Goal: Find specific page/section: Find specific page/section

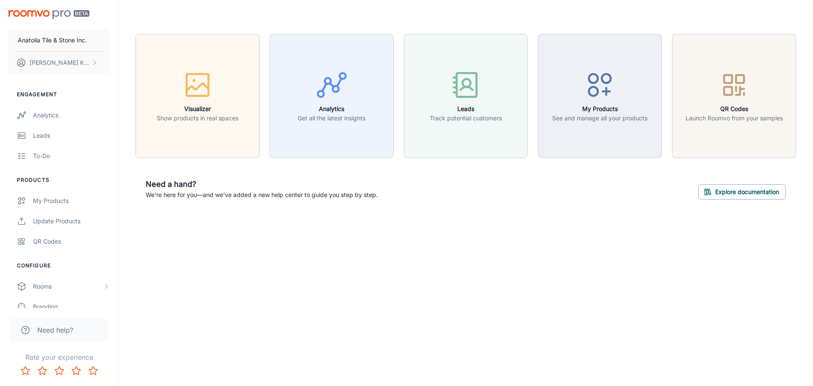
scroll to position [74, 0]
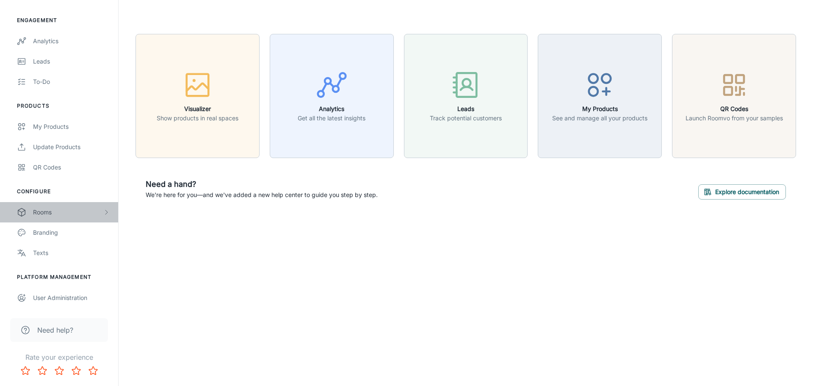
click at [56, 213] on div "Rooms" at bounding box center [68, 211] width 70 height 9
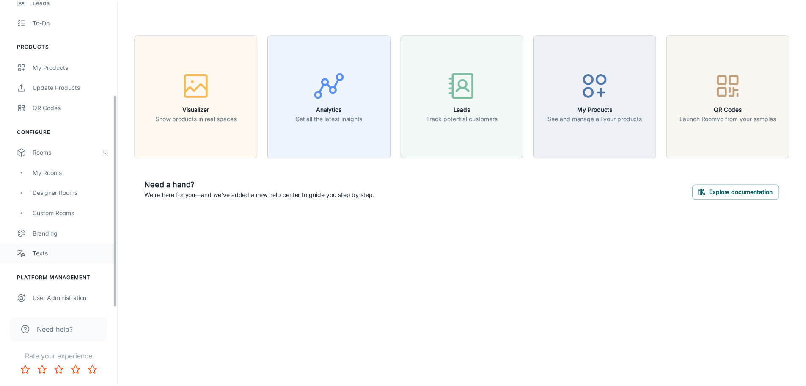
scroll to position [135, 0]
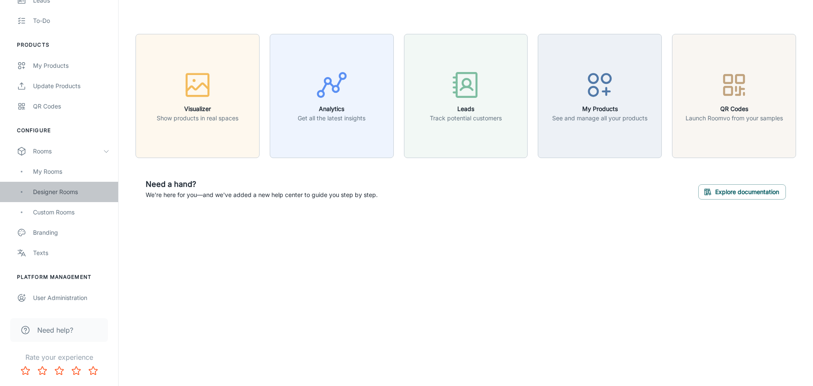
click at [65, 193] on div "Designer Rooms" at bounding box center [71, 191] width 77 height 9
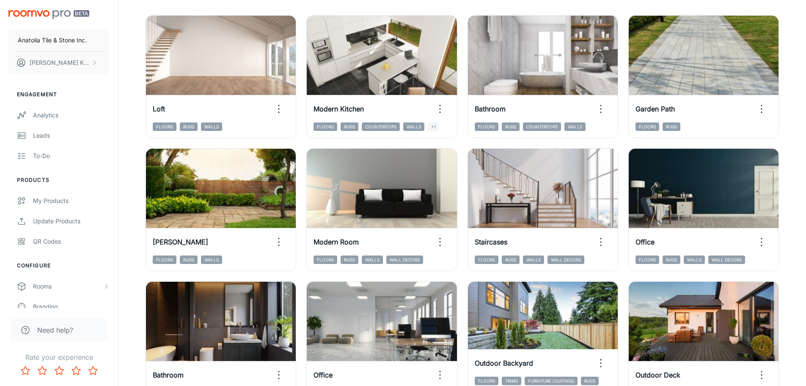
scroll to position [42, 0]
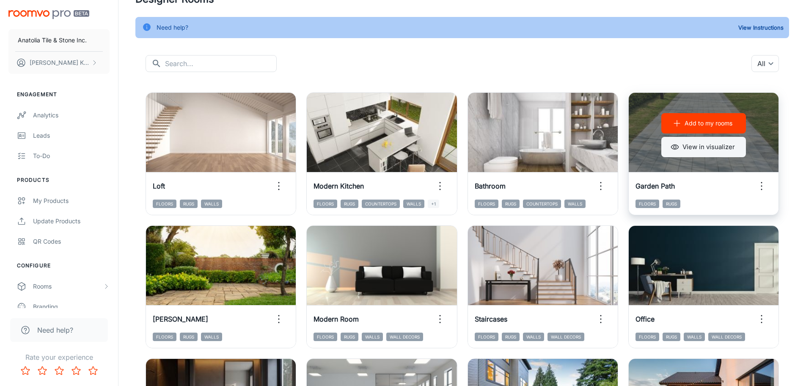
click at [707, 149] on button "View in visualizer" at bounding box center [703, 147] width 85 height 20
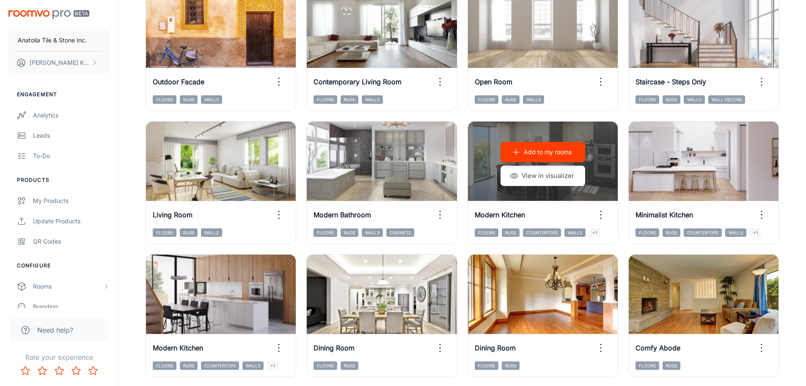
scroll to position [873, 0]
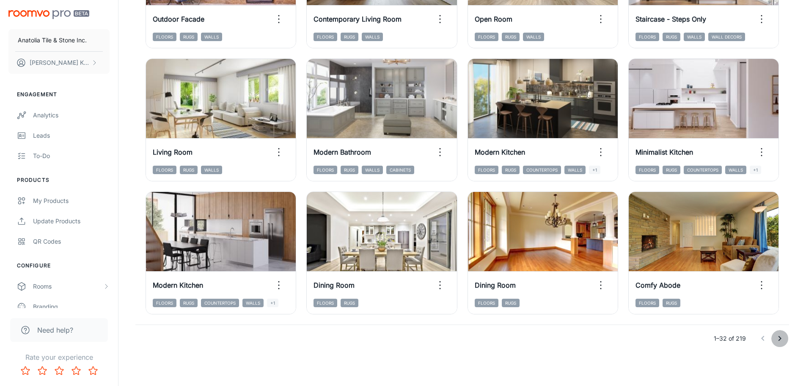
click at [779, 338] on icon "Go to next page" at bounding box center [780, 338] width 10 height 10
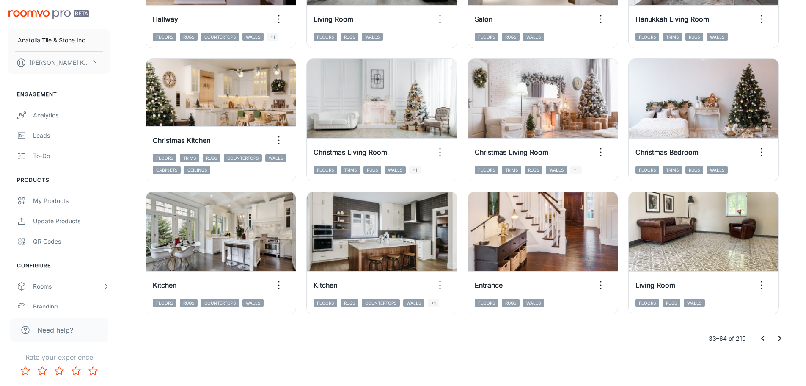
click at [783, 338] on icon "Go to next page" at bounding box center [780, 338] width 10 height 10
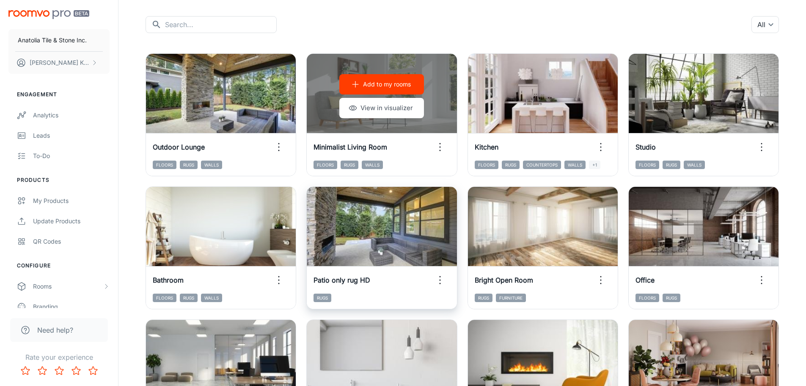
scroll to position [85, 0]
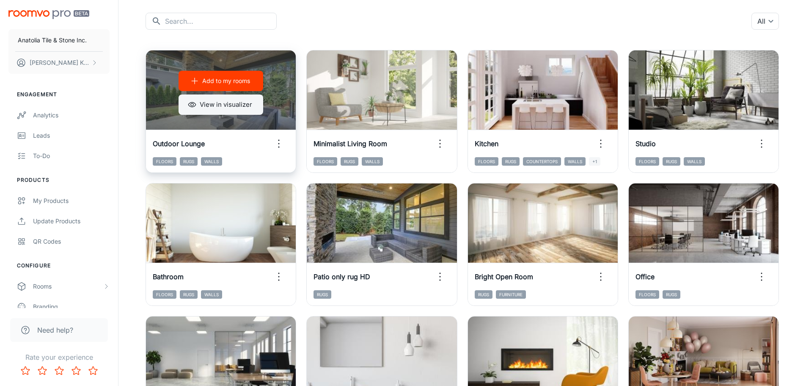
click at [256, 107] on button "View in visualizer" at bounding box center [221, 104] width 85 height 20
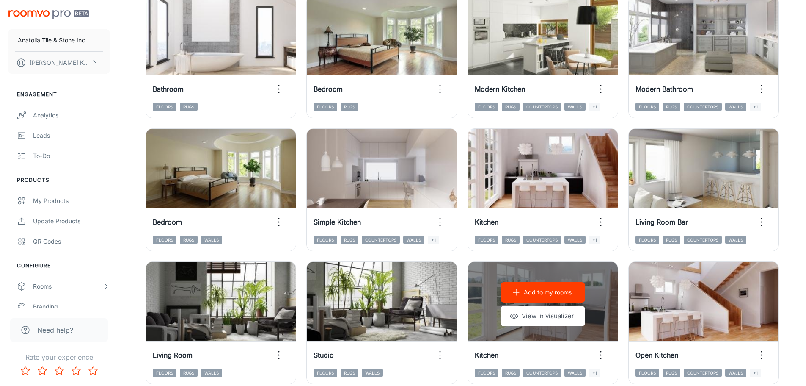
scroll to position [873, 0]
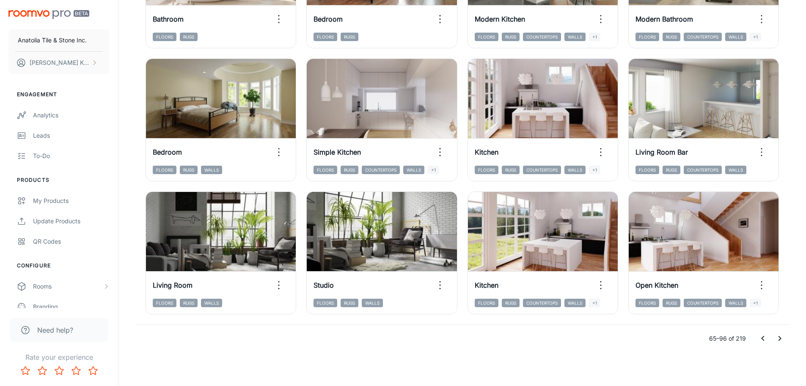
click at [775, 341] on icon "Go to next page" at bounding box center [780, 338] width 10 height 10
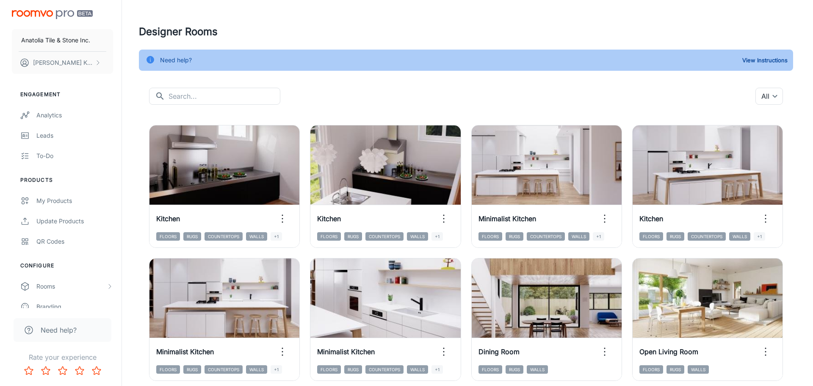
scroll to position [0, 0]
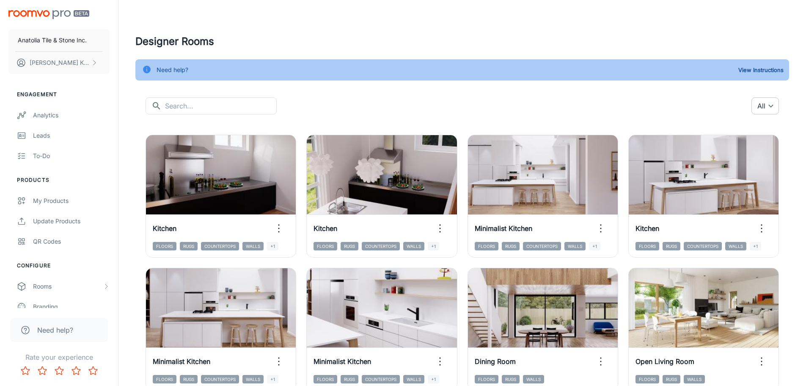
click at [771, 102] on body "Anatolia Tile & Stone Inc. [PERSON_NAME] Engagement Analytics Leads To-do Produ…" at bounding box center [403, 193] width 806 height 386
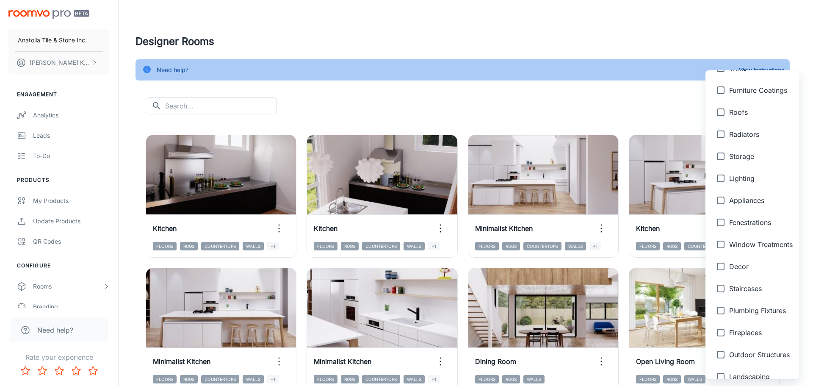
scroll to position [308, 0]
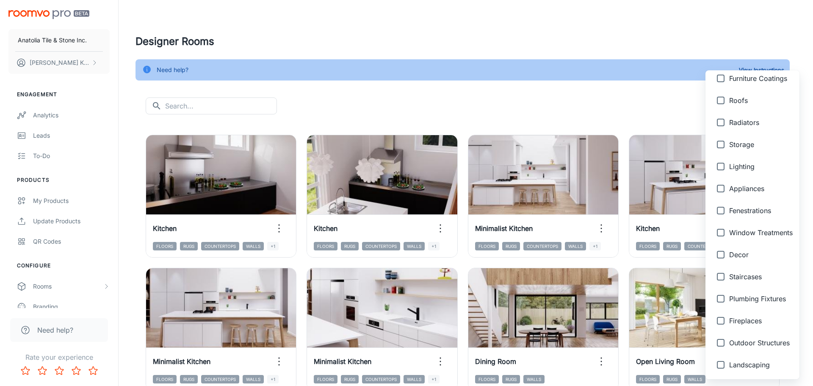
click at [750, 342] on span "Outdoor Structures" at bounding box center [760, 342] width 63 height 10
type input "{"type":"productType","id":"23"}"
checkbox input "true"
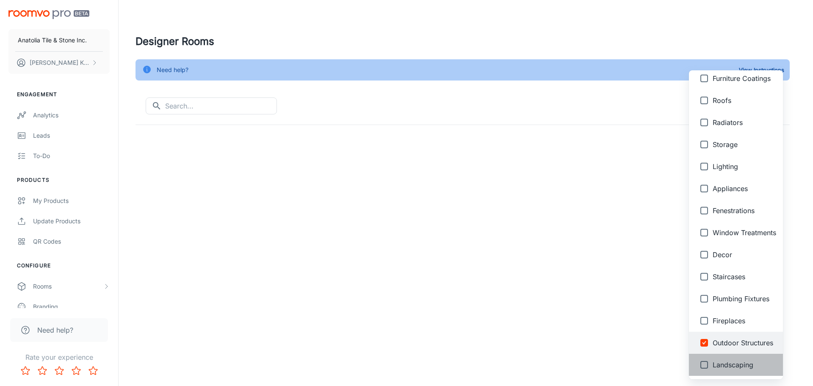
click at [724, 359] on li "Landscaping" at bounding box center [736, 364] width 94 height 22
type input "{"type":"productType","id":"23"},{"type":"productType","id":"24"}"
checkbox input "true"
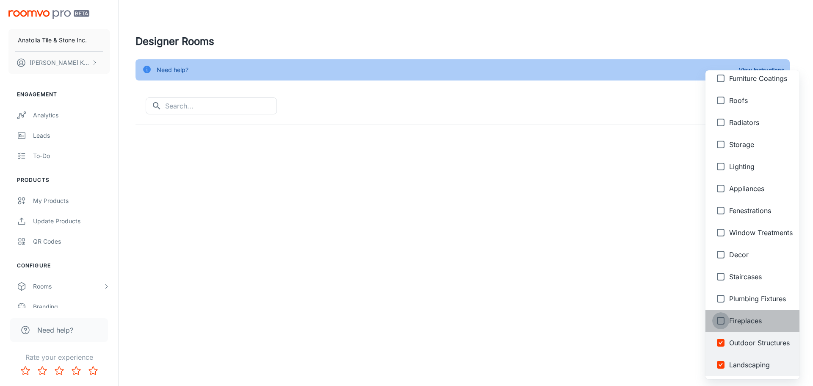
click at [719, 323] on input "checkbox" at bounding box center [720, 320] width 17 height 17
checkbox input "true"
type input "{"type":"productType","id":"23"},{"type":"productType","id":"24"},{"type":"prod…"
click at [40, 197] on div at bounding box center [406, 193] width 813 height 386
